Goal: Check status: Check status

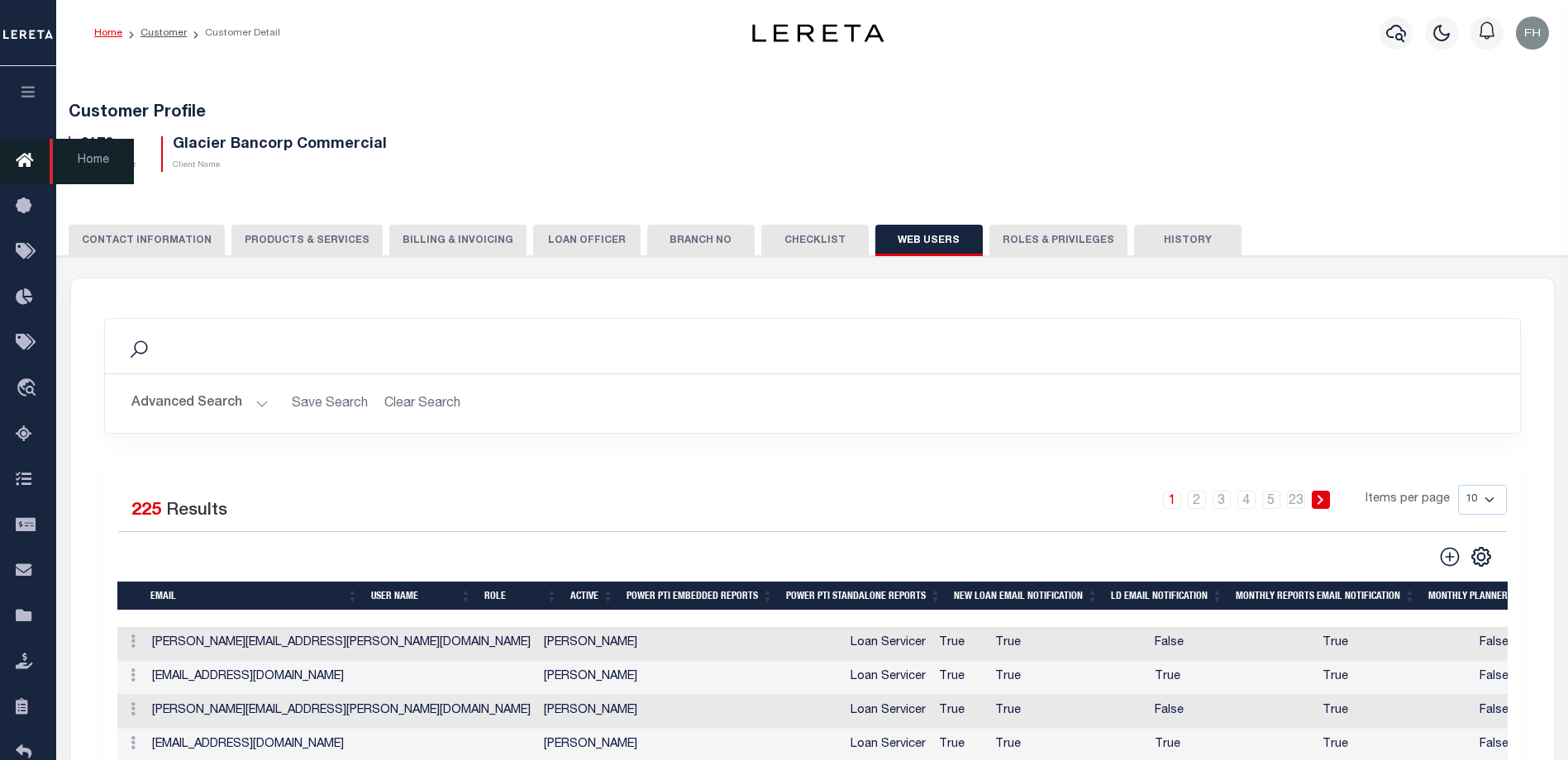
click at [35, 163] on icon at bounding box center [29, 162] width 26 height 21
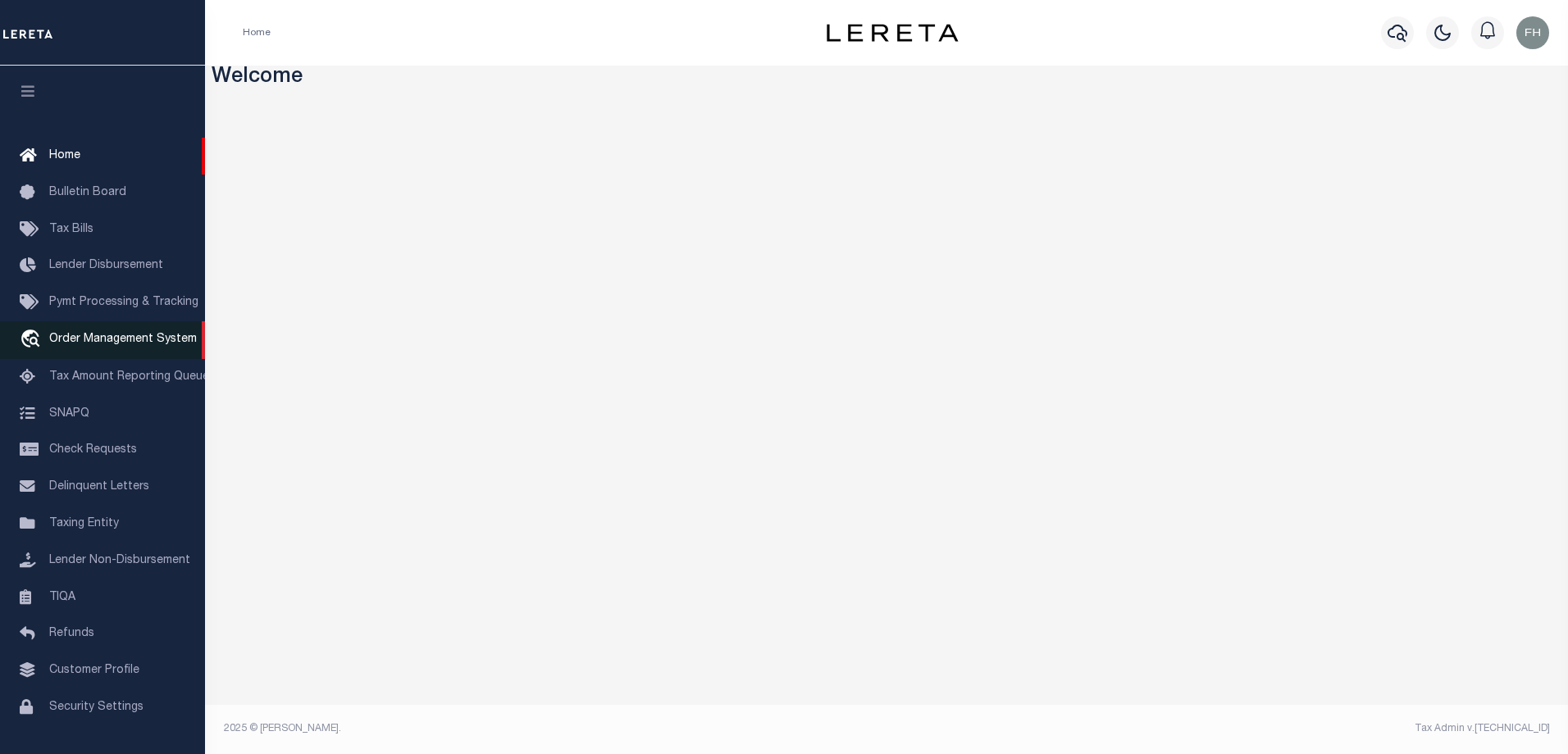
click at [101, 346] on span "Order Management System" at bounding box center [122, 339] width 147 height 11
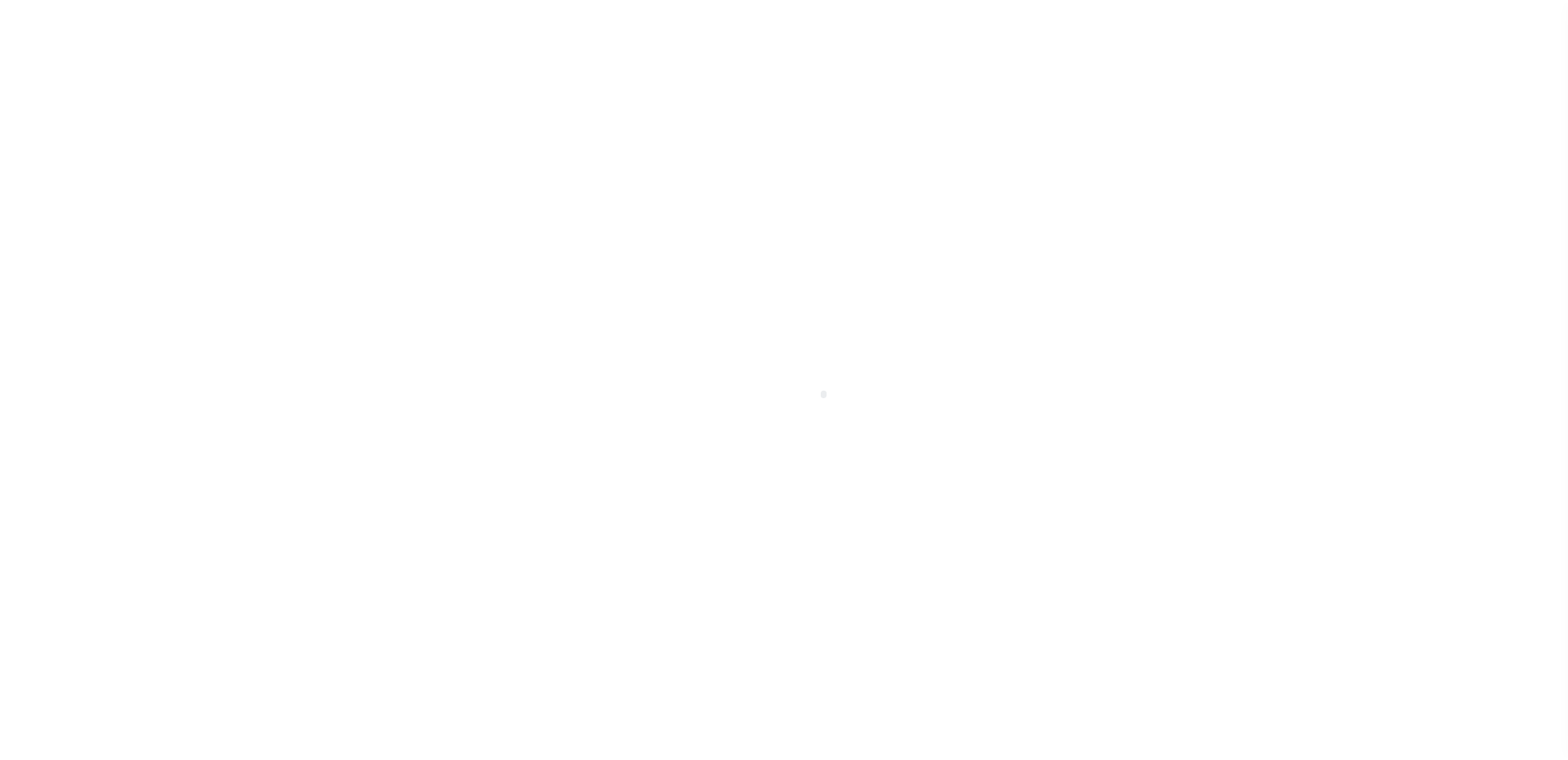
scroll to position [44, 0]
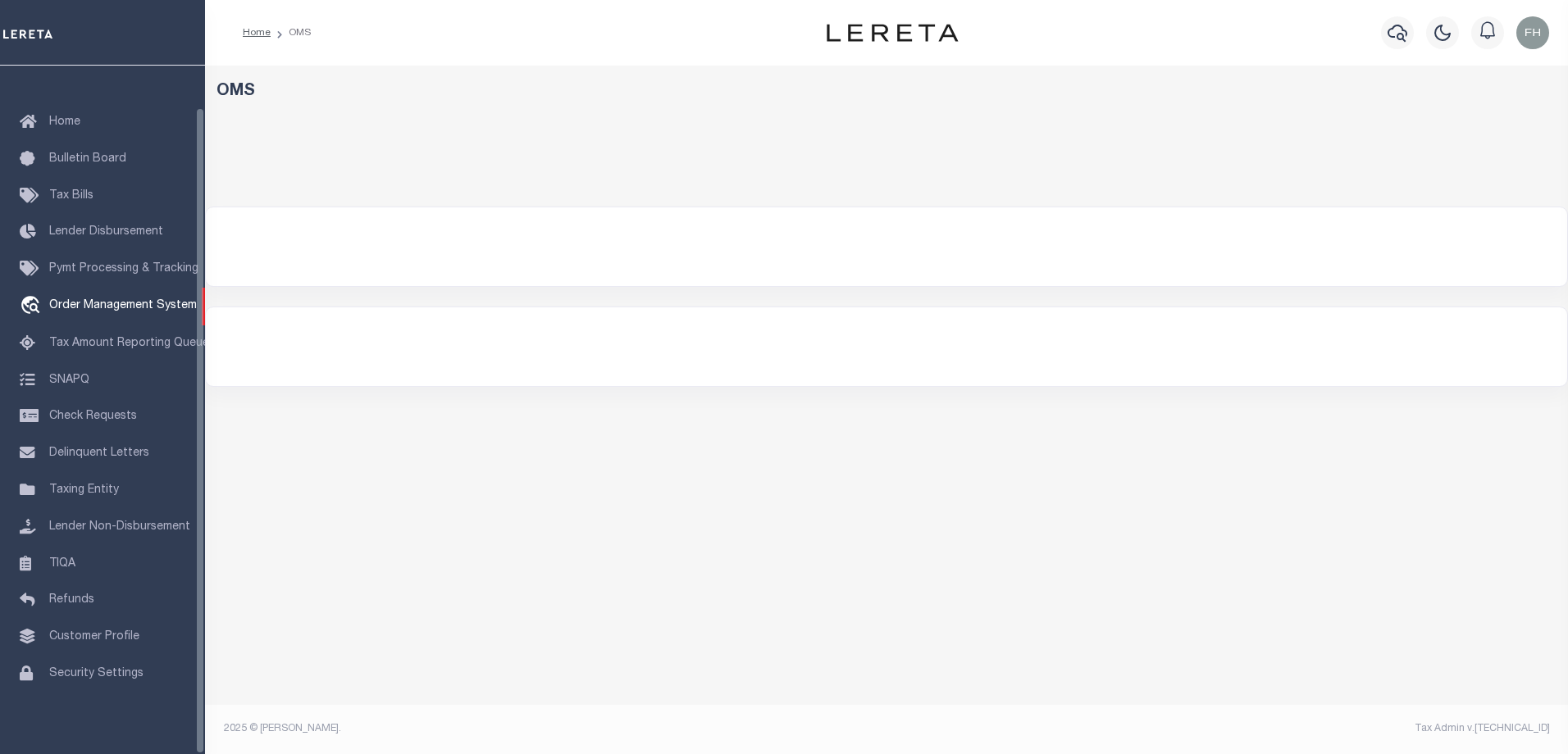
select select "200"
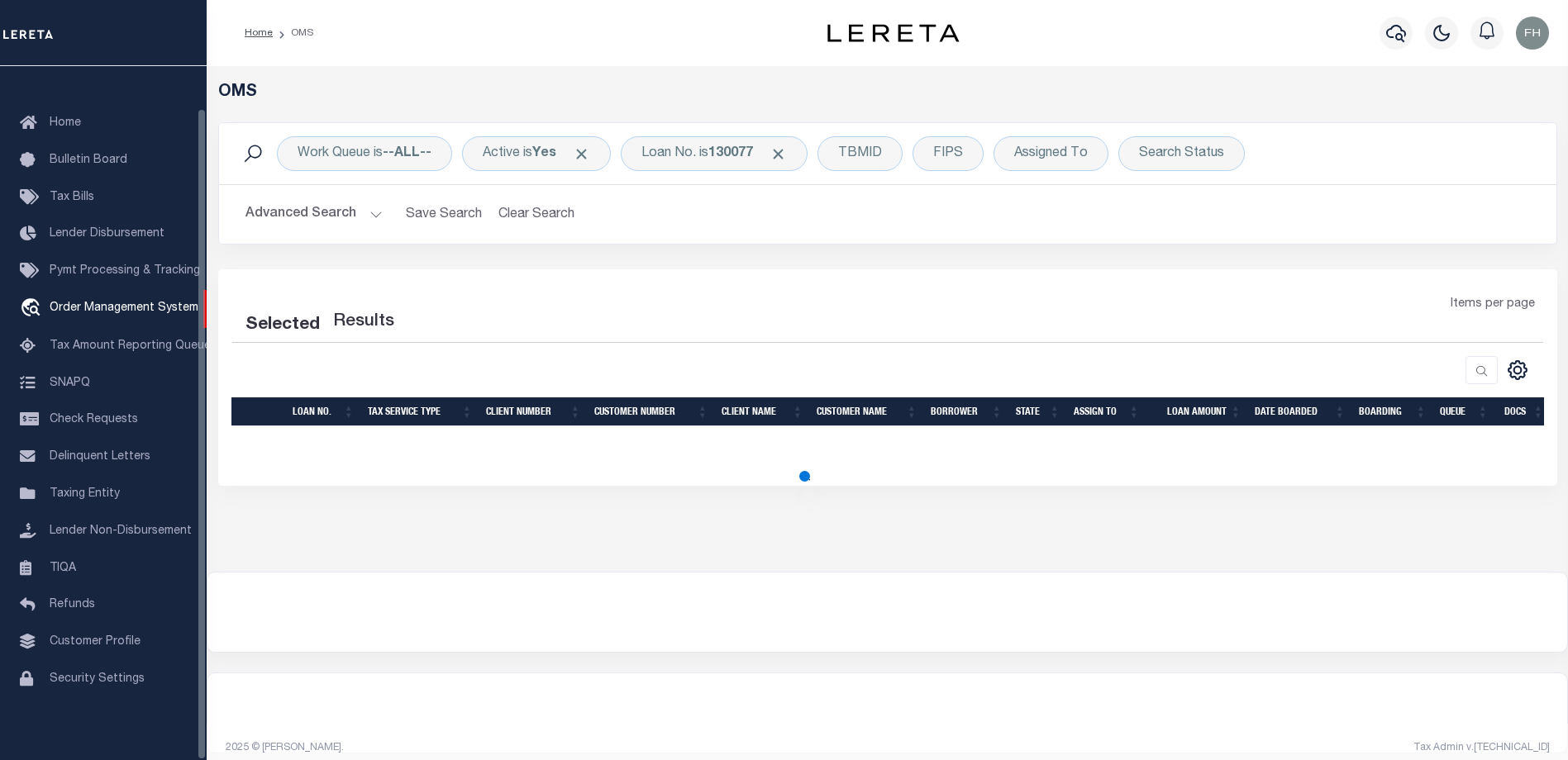
select select "200"
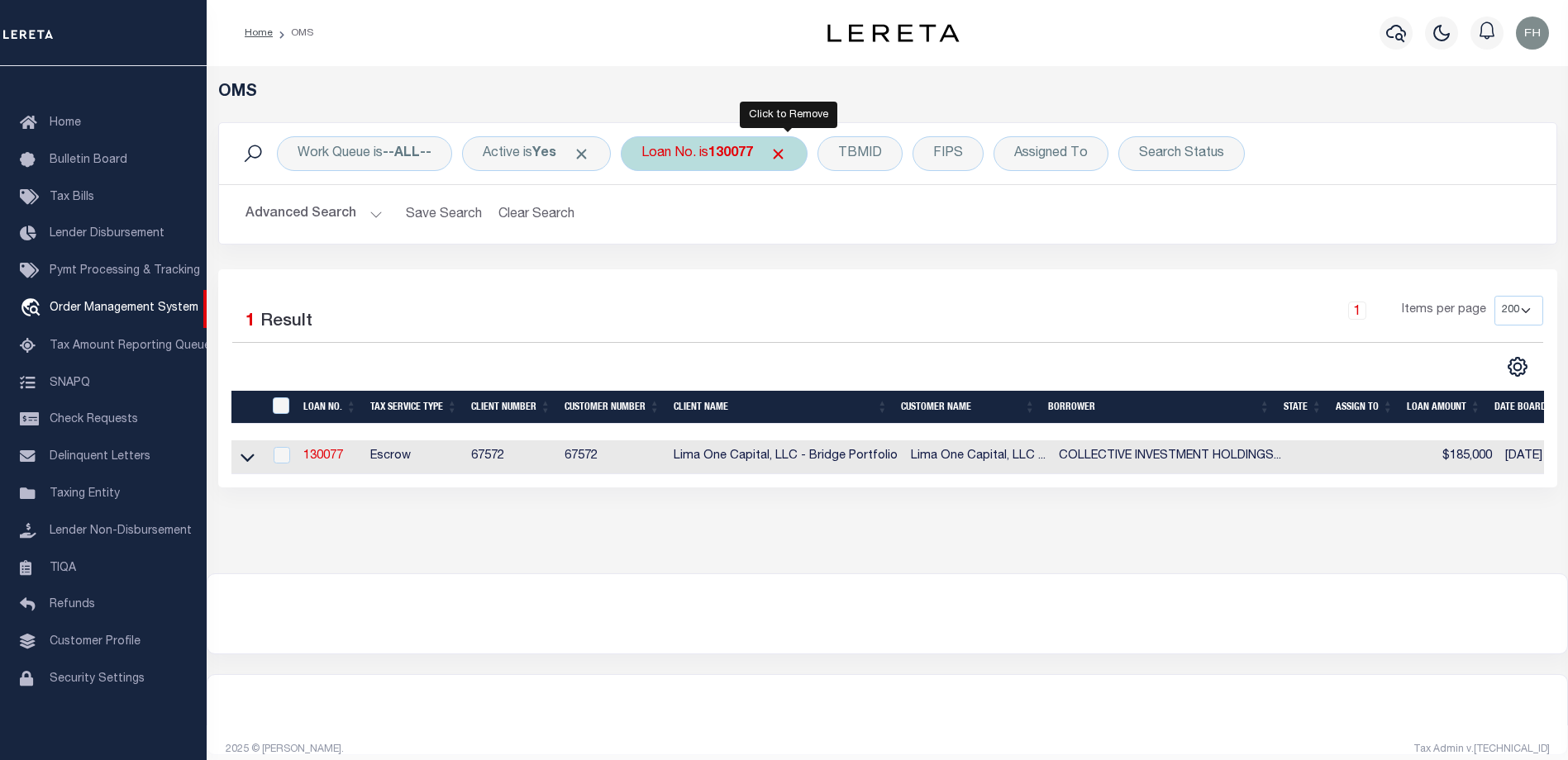
click at [787, 155] on span "Click to Remove" at bounding box center [778, 154] width 17 height 17
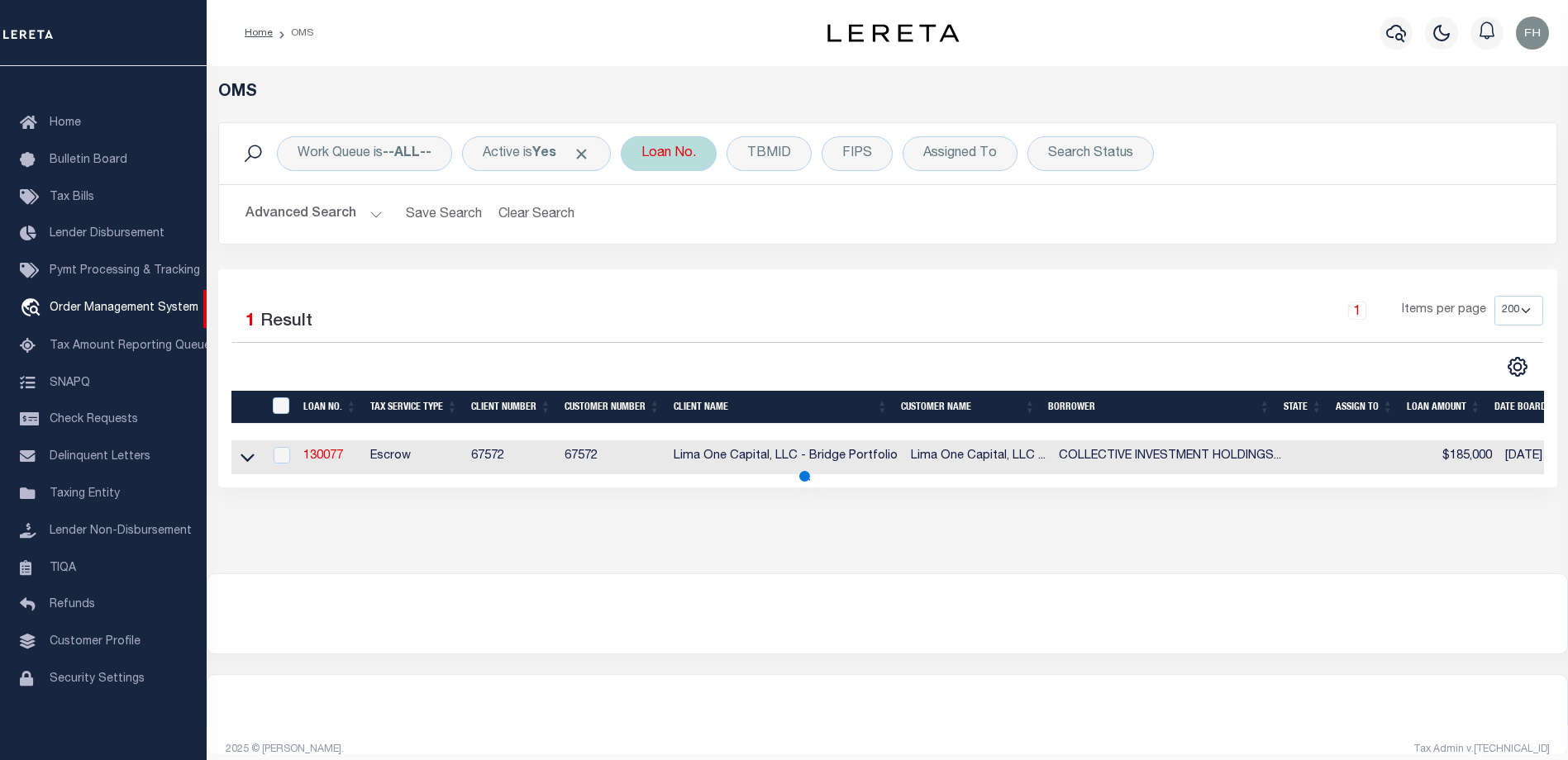
click at [707, 155] on div "Loan No." at bounding box center [669, 154] width 96 height 35
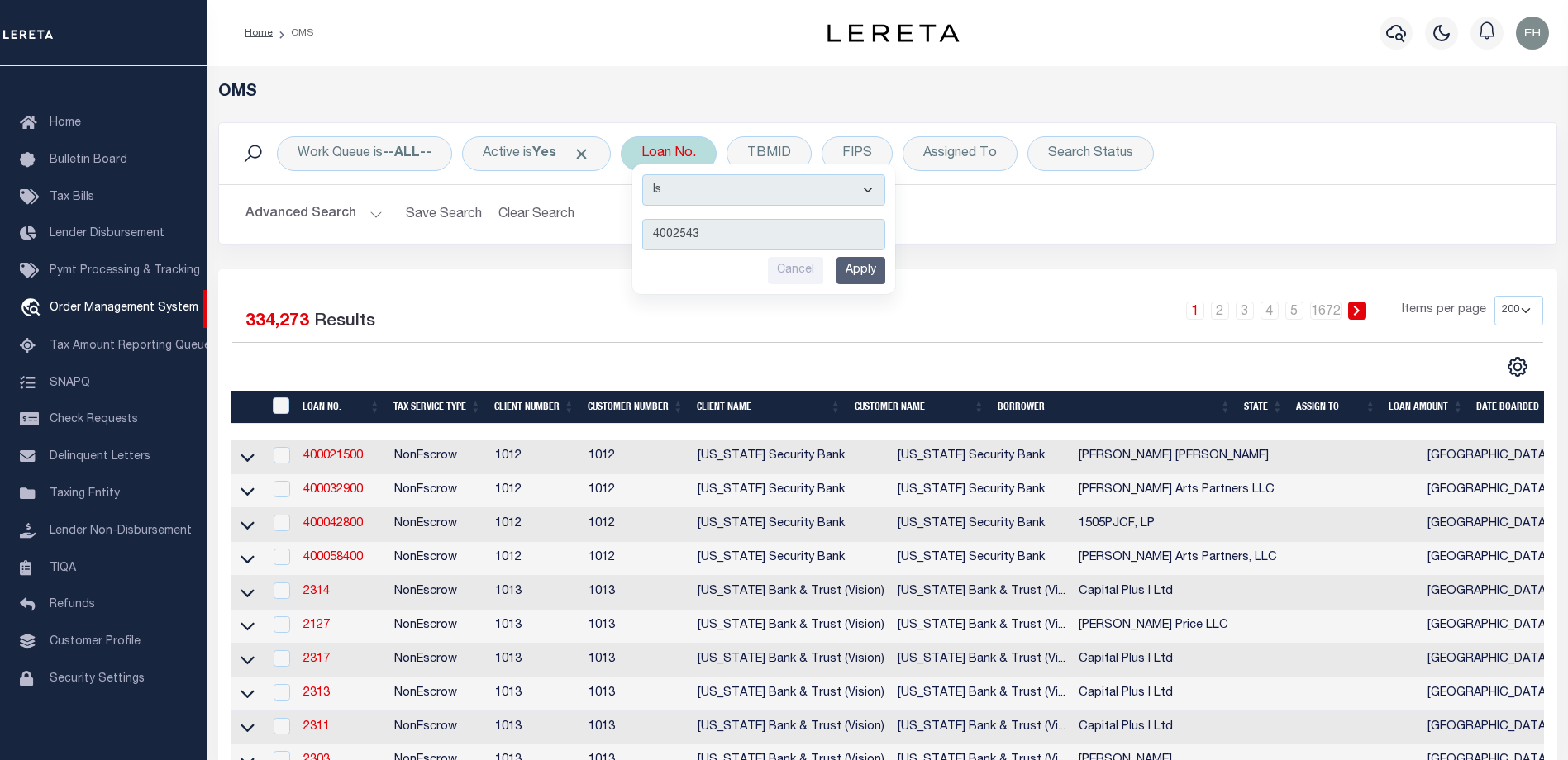
type input "4002543"
click at [867, 276] on input "Apply" at bounding box center [861, 270] width 49 height 27
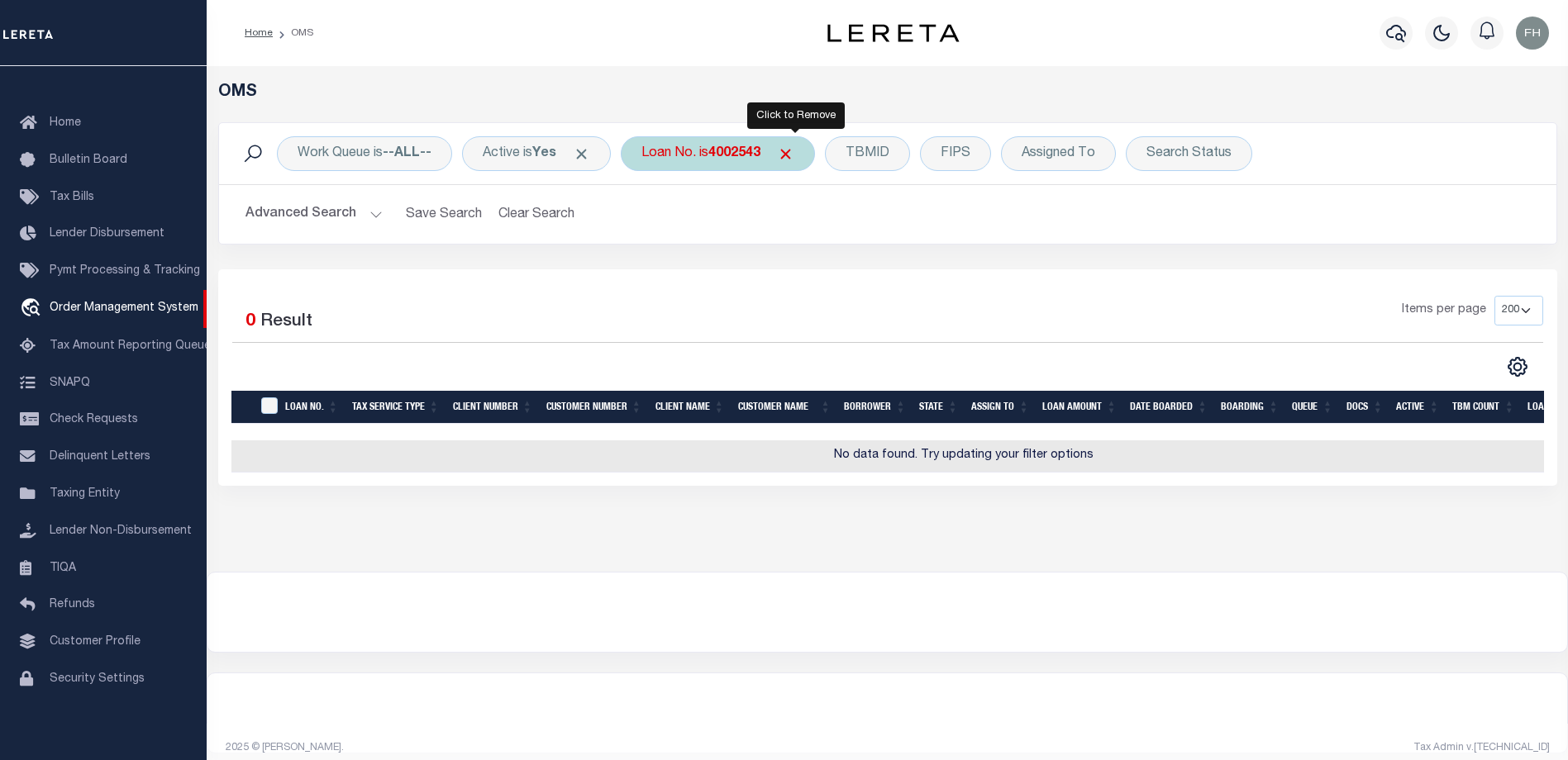
click at [791, 149] on span "Click to Remove" at bounding box center [785, 154] width 17 height 17
